Goal: Find specific page/section: Find specific page/section

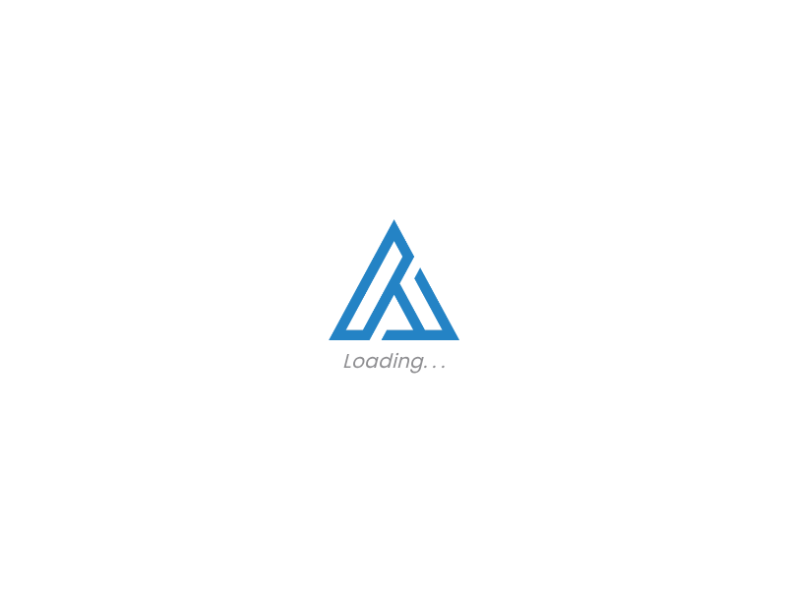
scroll to position [1253, 0]
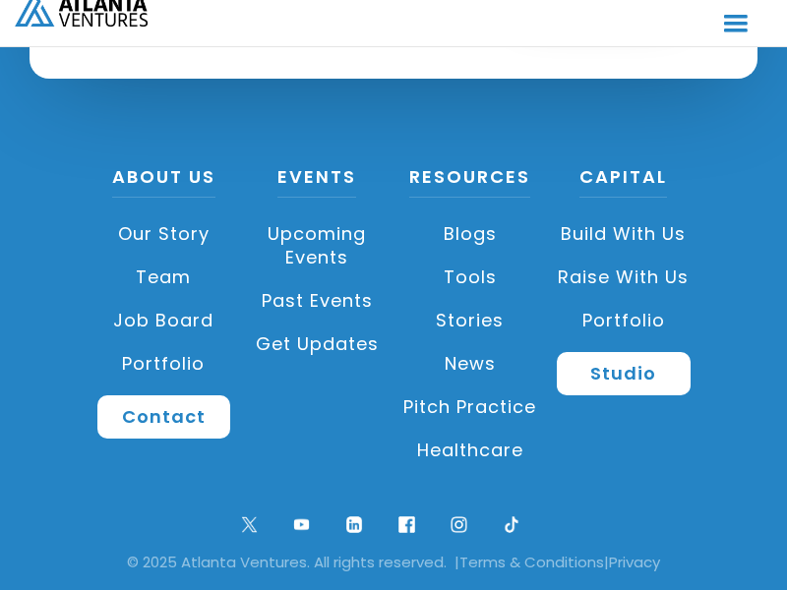
scroll to position [5873, 0]
